Goal: Navigation & Orientation: Go to known website

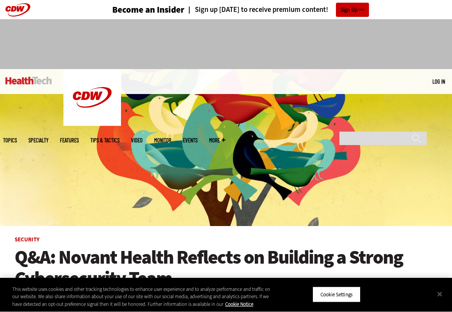
click at [28, 81] on img at bounding box center [28, 81] width 46 height 8
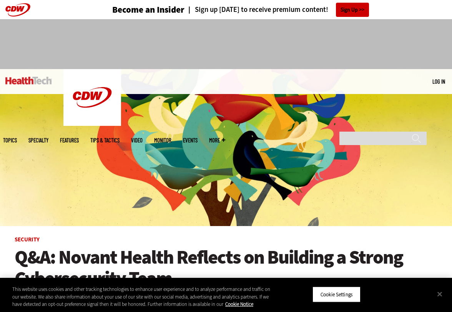
click at [28, 81] on img at bounding box center [28, 81] width 46 height 8
click at [28, 80] on img at bounding box center [28, 81] width 46 height 8
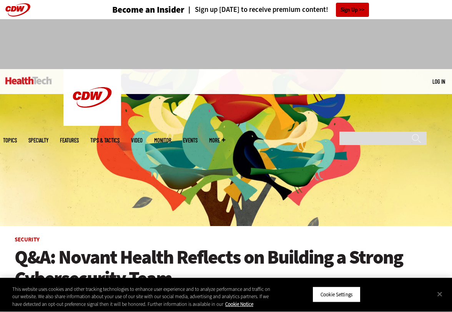
click at [28, 80] on img at bounding box center [28, 81] width 46 height 8
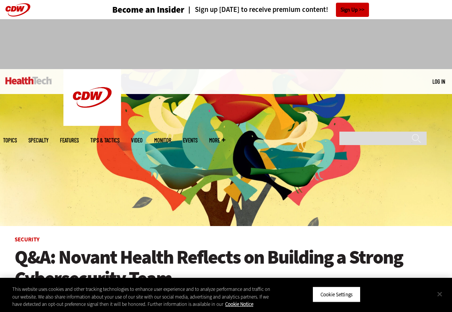
click at [439, 292] on button "Close" at bounding box center [439, 294] width 17 height 17
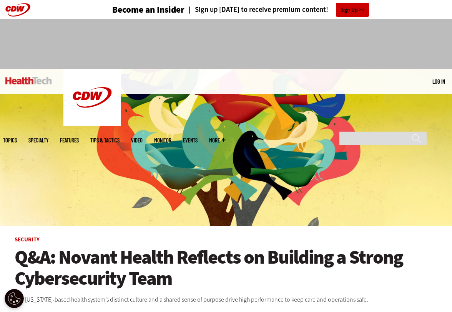
click at [19, 82] on img at bounding box center [28, 81] width 46 height 8
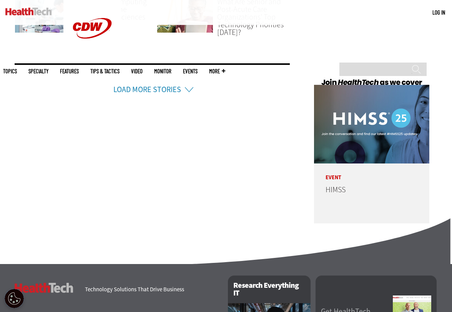
scroll to position [1895, 0]
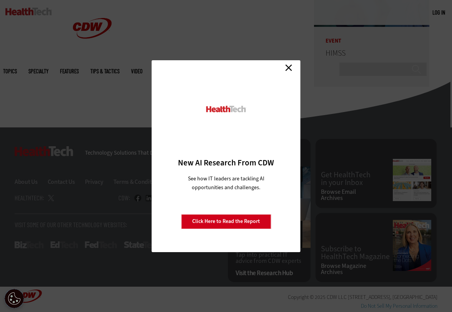
click at [290, 66] on link "Close" at bounding box center [289, 68] width 12 height 12
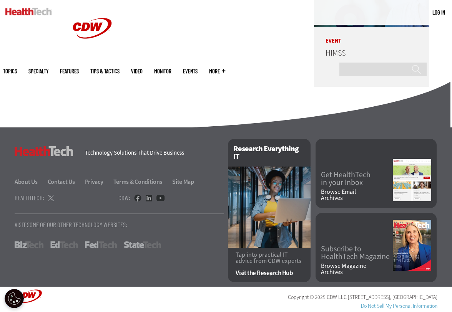
click at [130, 244] on link "StateTech" at bounding box center [142, 245] width 37 height 7
